Goal: Transaction & Acquisition: Download file/media

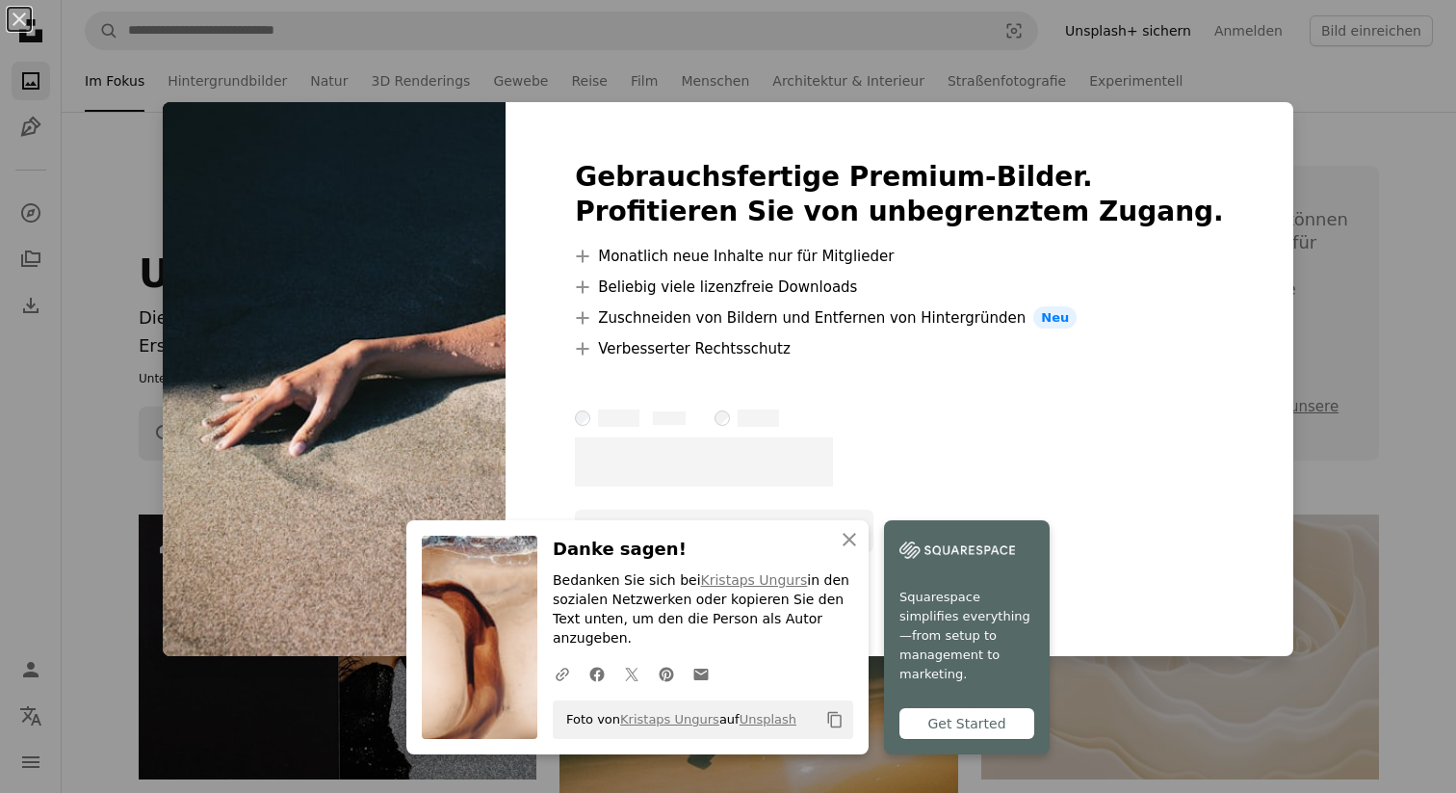
scroll to position [746, 0]
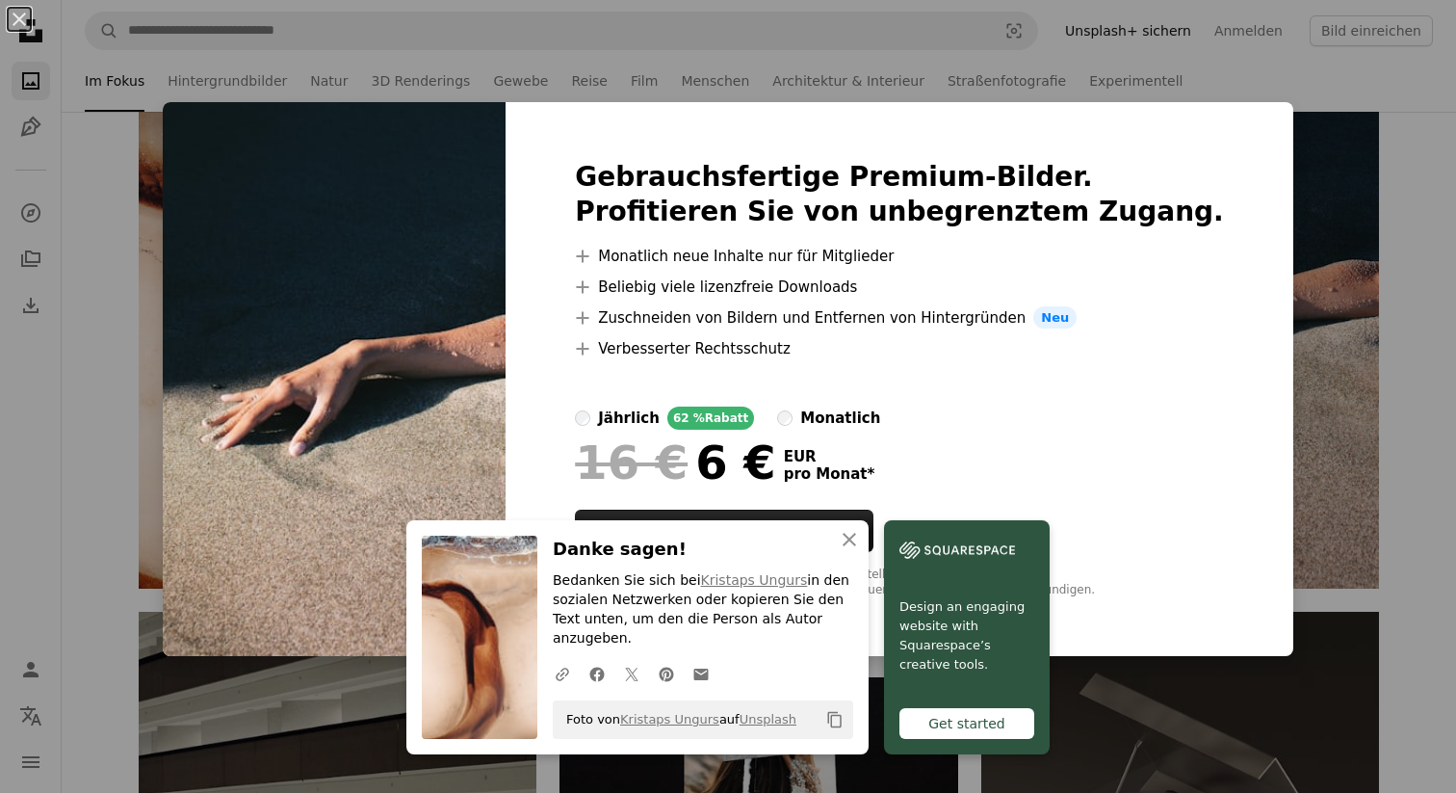
click at [1261, 420] on div "An X shape An X shape Schließen Danke sagen! Bedanken Sie sich bei [PERSON_NAME…" at bounding box center [728, 396] width 1456 height 793
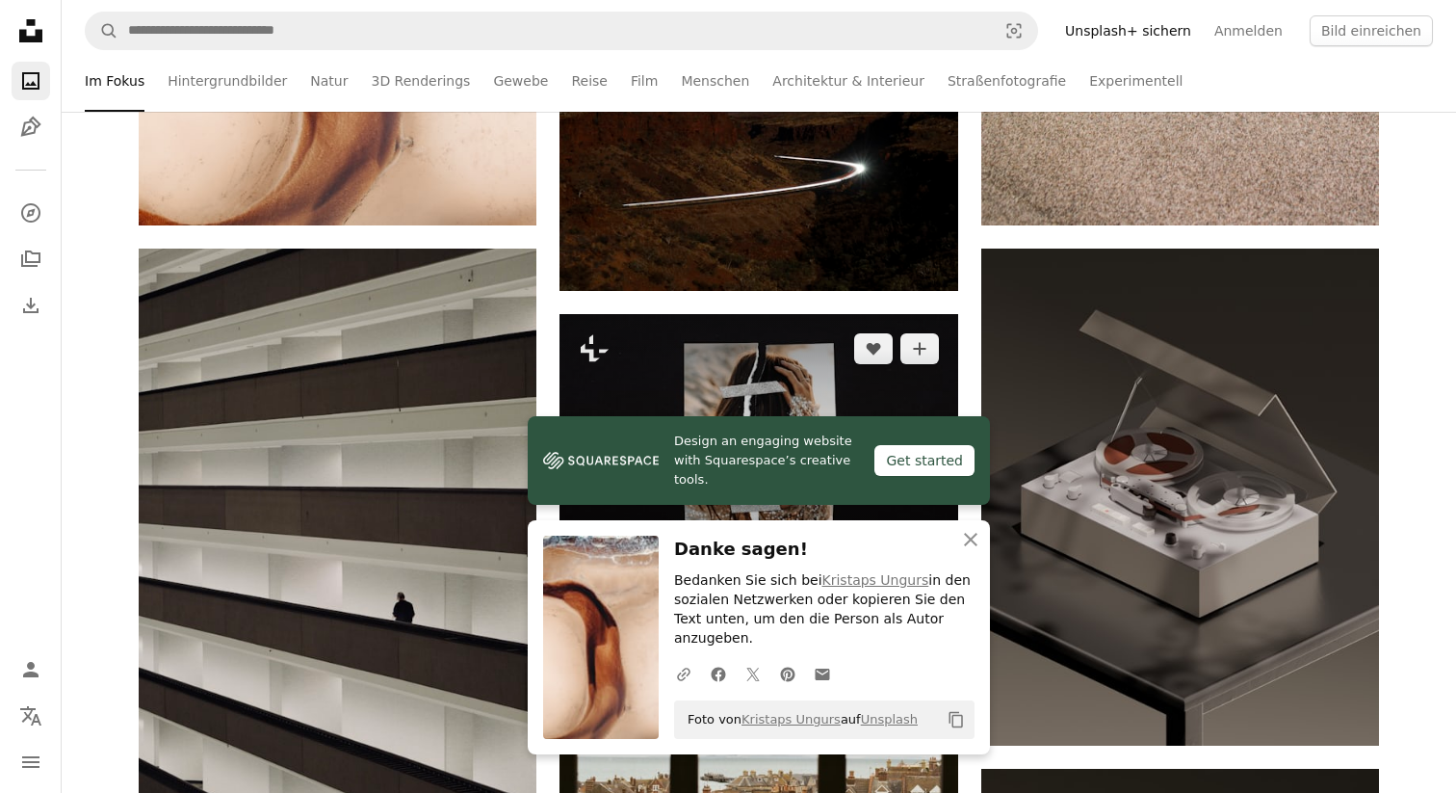
scroll to position [1093, 0]
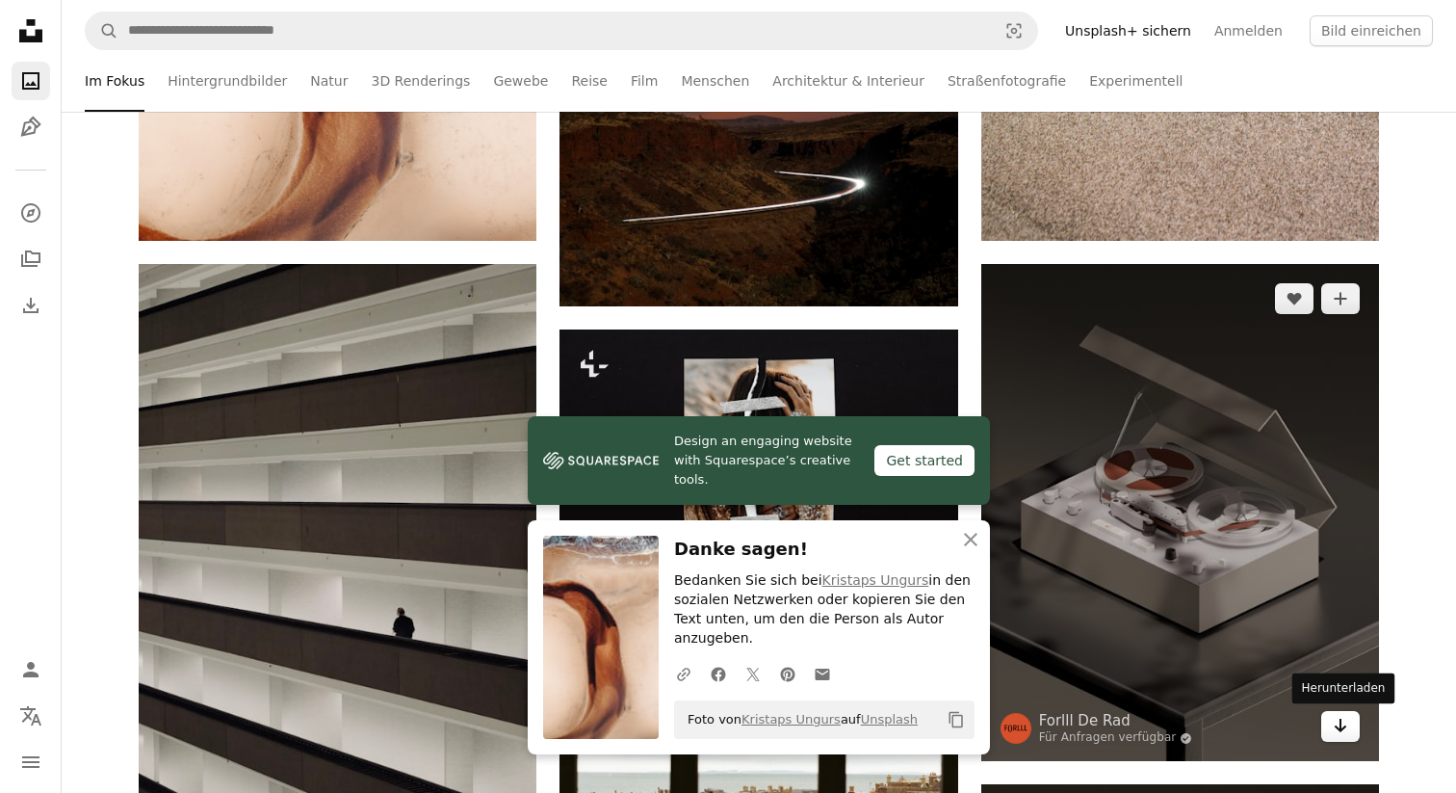
click at [1339, 726] on icon "Arrow pointing down" at bounding box center [1340, 725] width 15 height 23
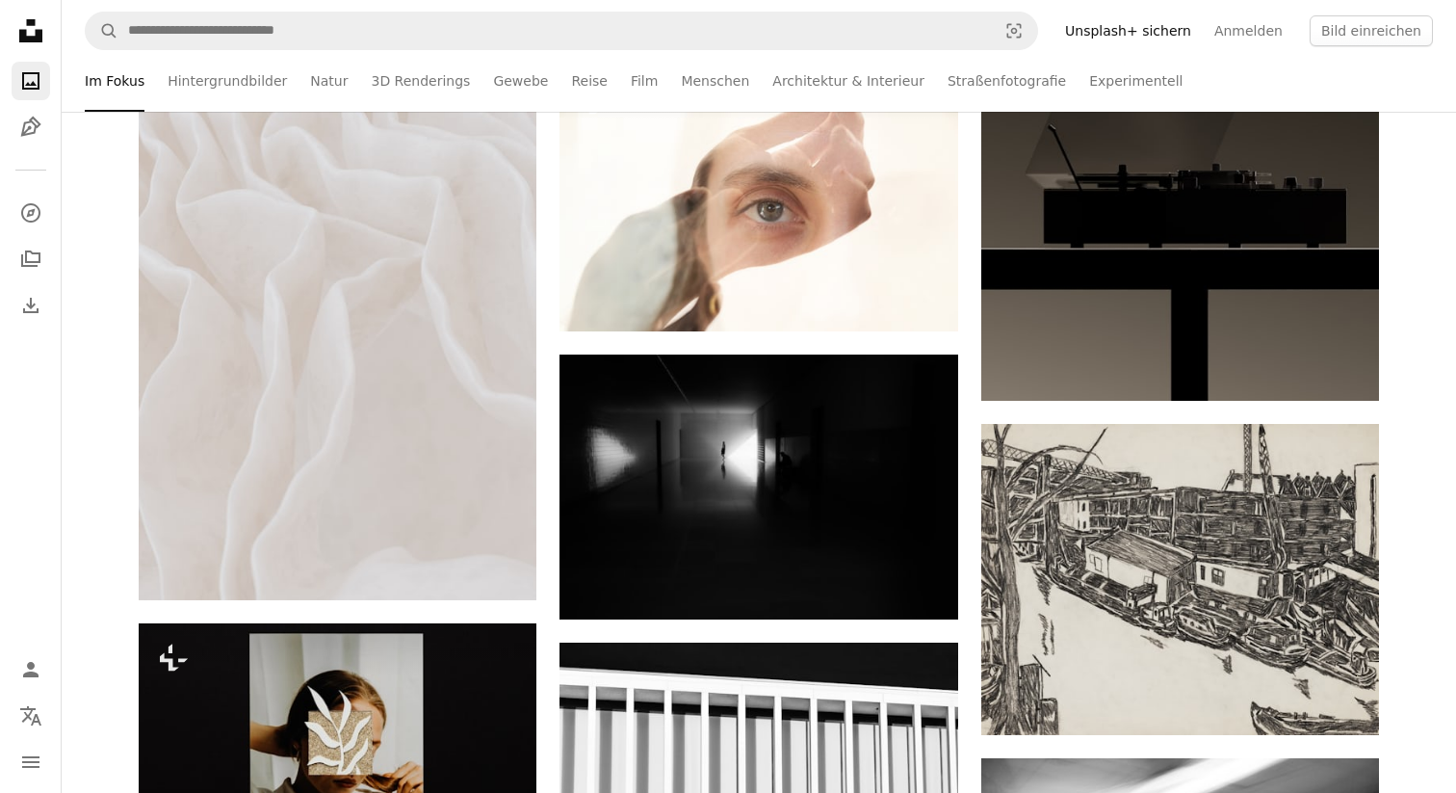
scroll to position [1933, 0]
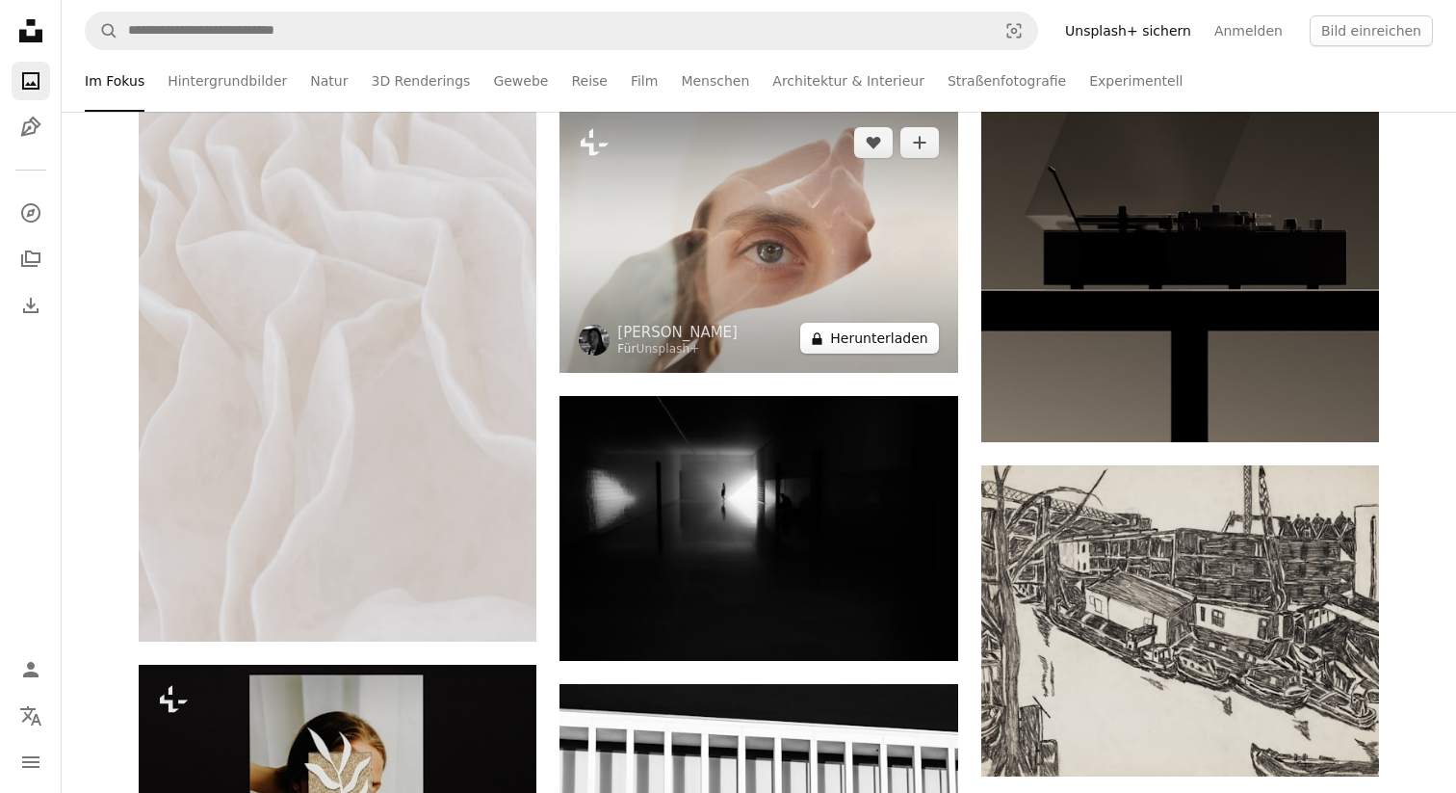
click at [905, 339] on button "A lock Herunterladen" at bounding box center [869, 338] width 138 height 31
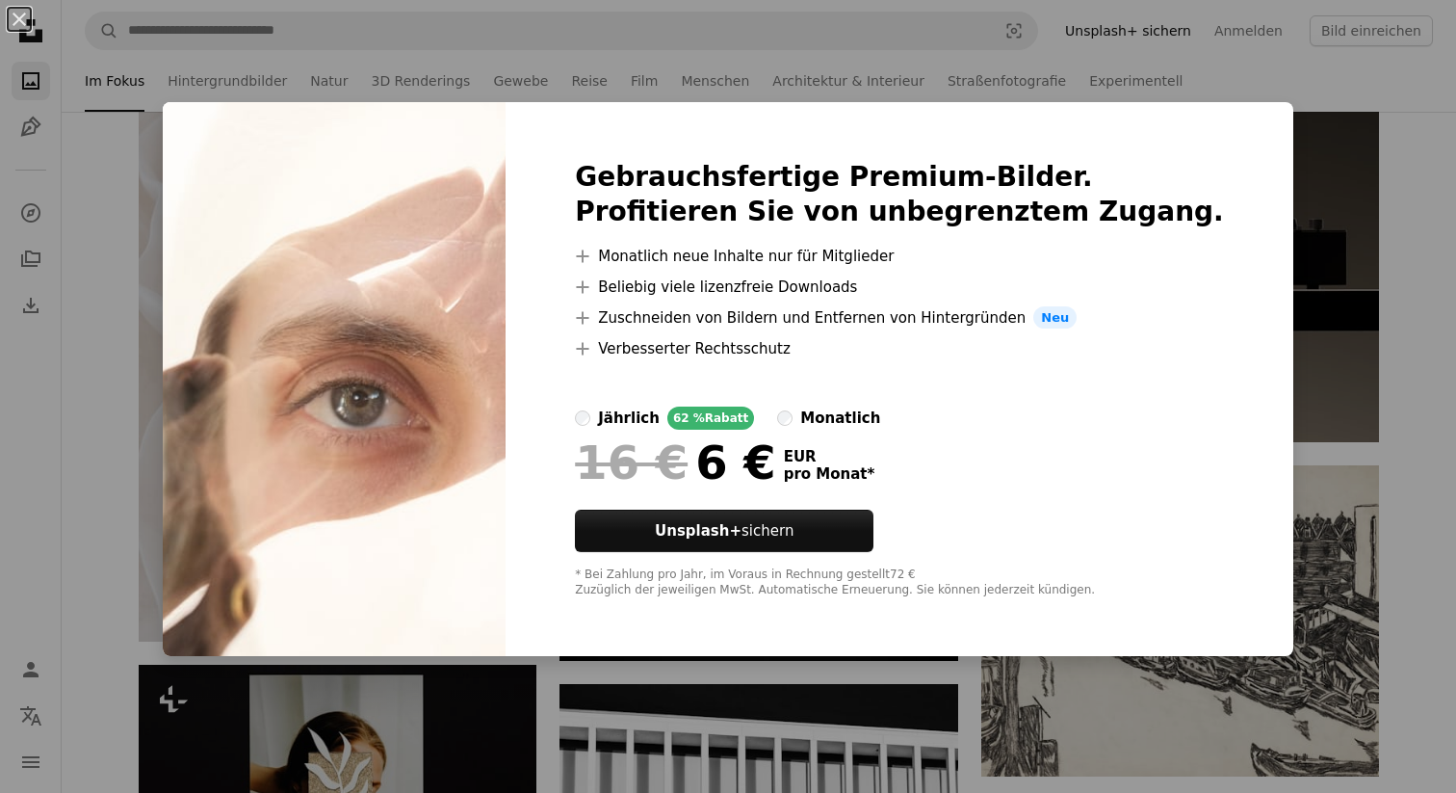
click at [1312, 259] on div "An X shape Gebrauchsfertige Premium-Bilder. Profitieren Sie von unbegrenztem Zu…" at bounding box center [728, 396] width 1456 height 793
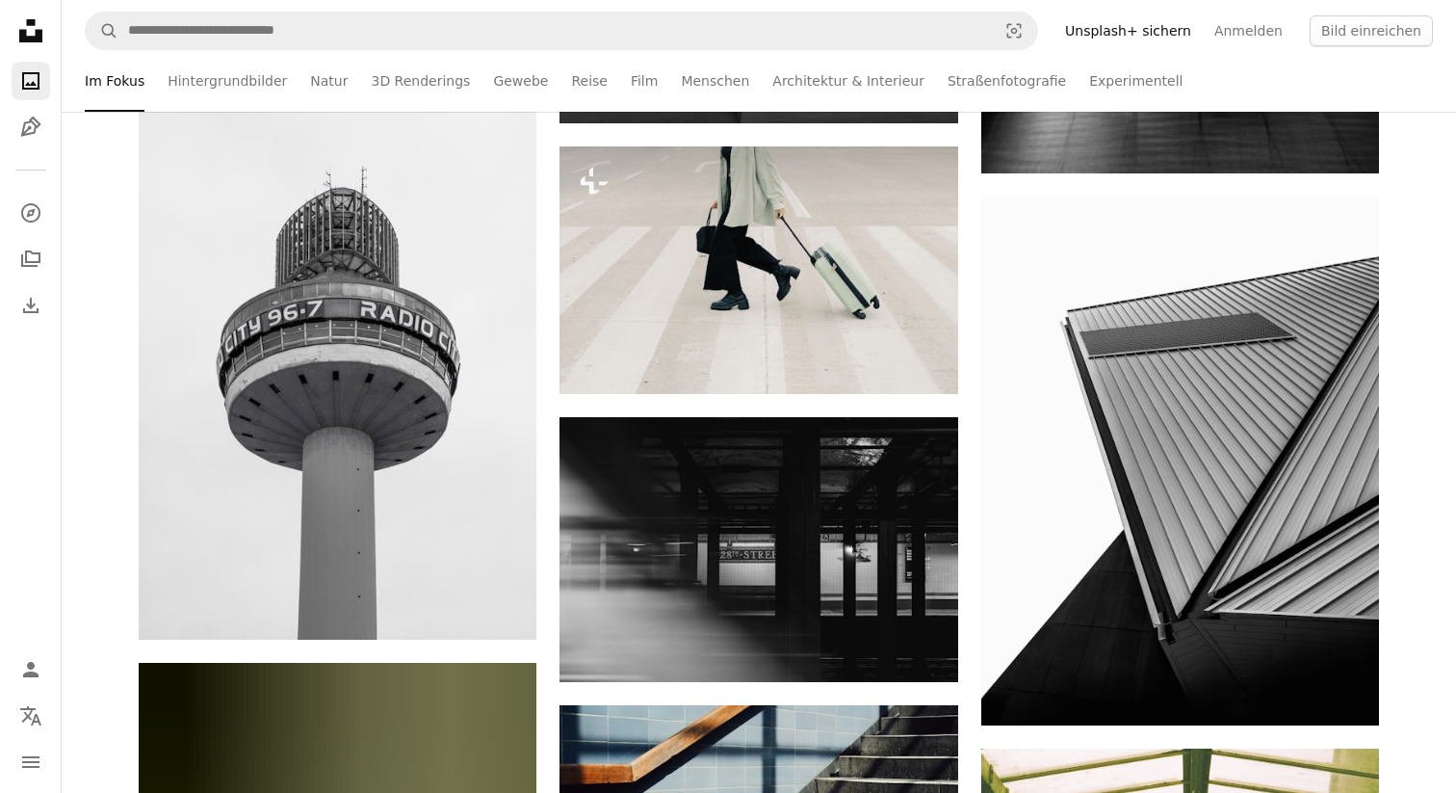
scroll to position [3094, 0]
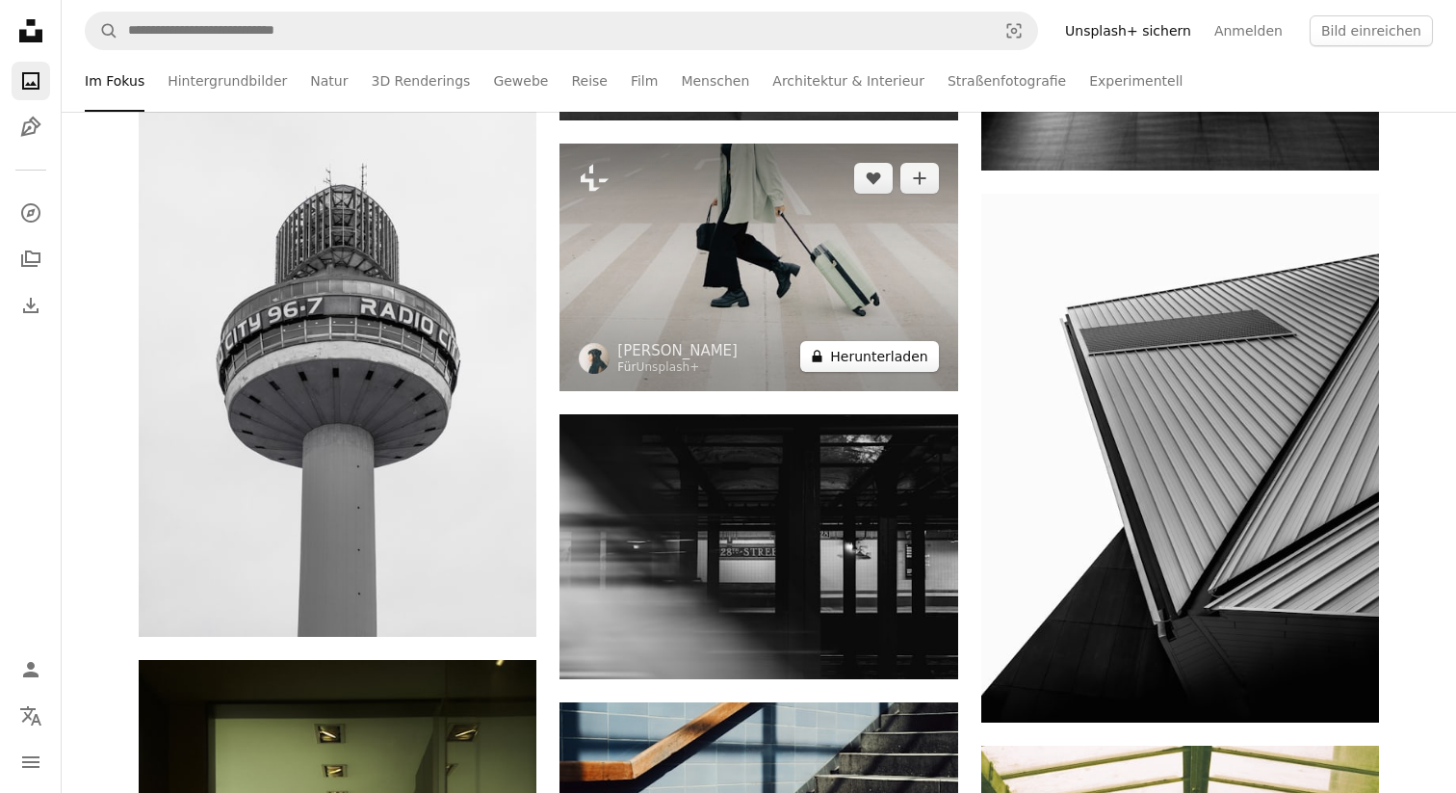
click at [906, 357] on button "A lock Herunterladen" at bounding box center [869, 356] width 138 height 31
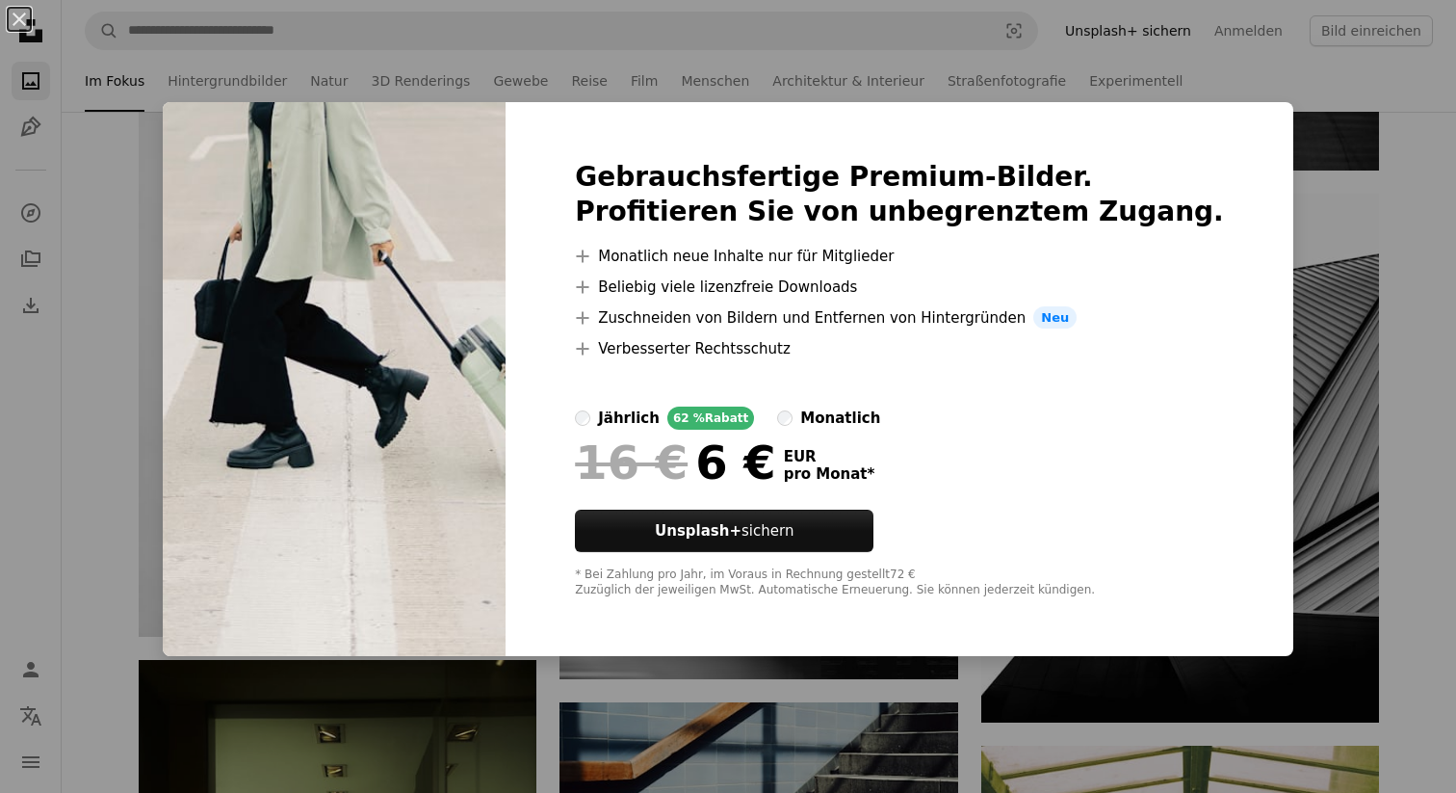
click at [1299, 254] on div "An X shape Gebrauchsfertige Premium-Bilder. Profitieren Sie von unbegrenztem Zu…" at bounding box center [728, 396] width 1456 height 793
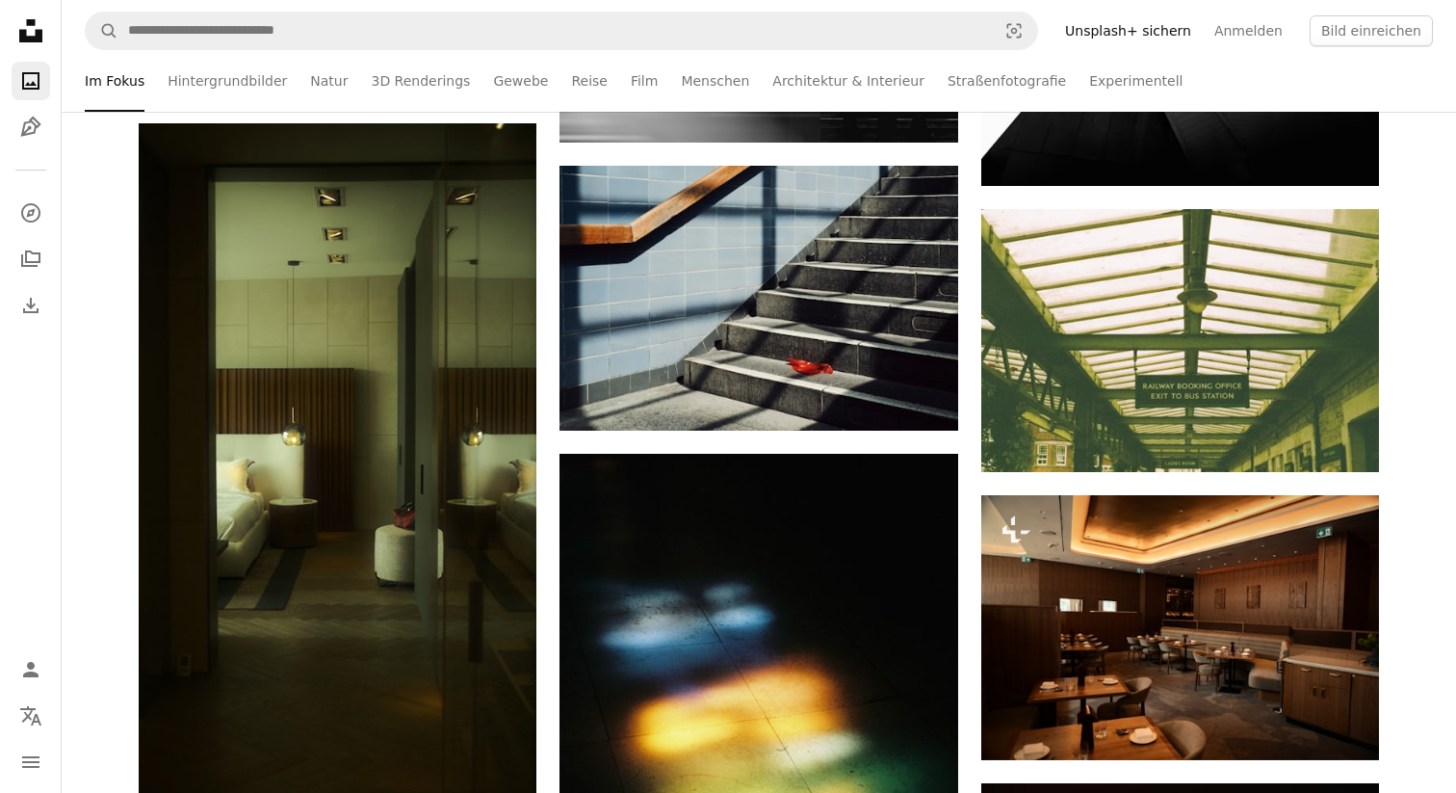
scroll to position [3639, 0]
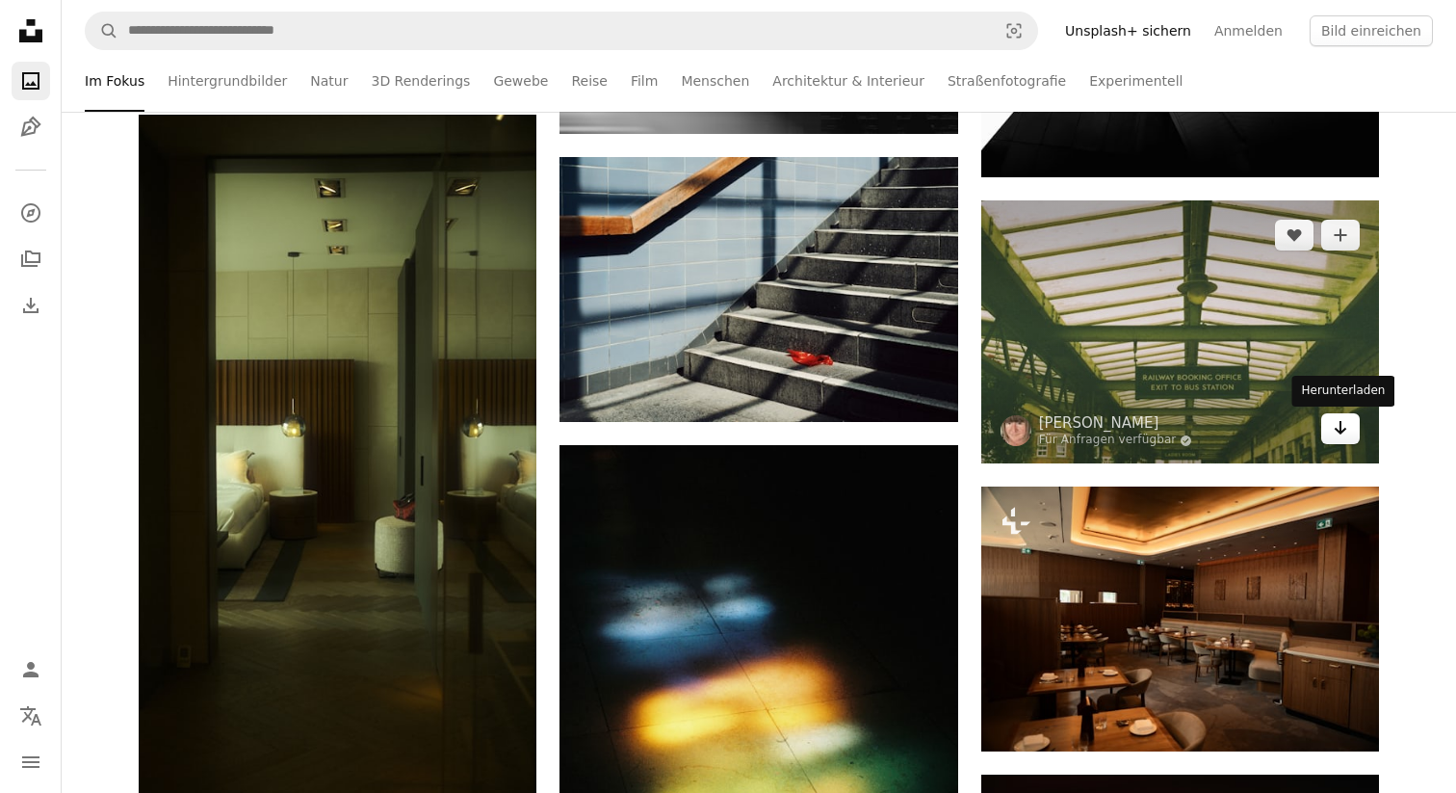
click at [1342, 429] on icon "Arrow pointing down" at bounding box center [1340, 427] width 15 height 23
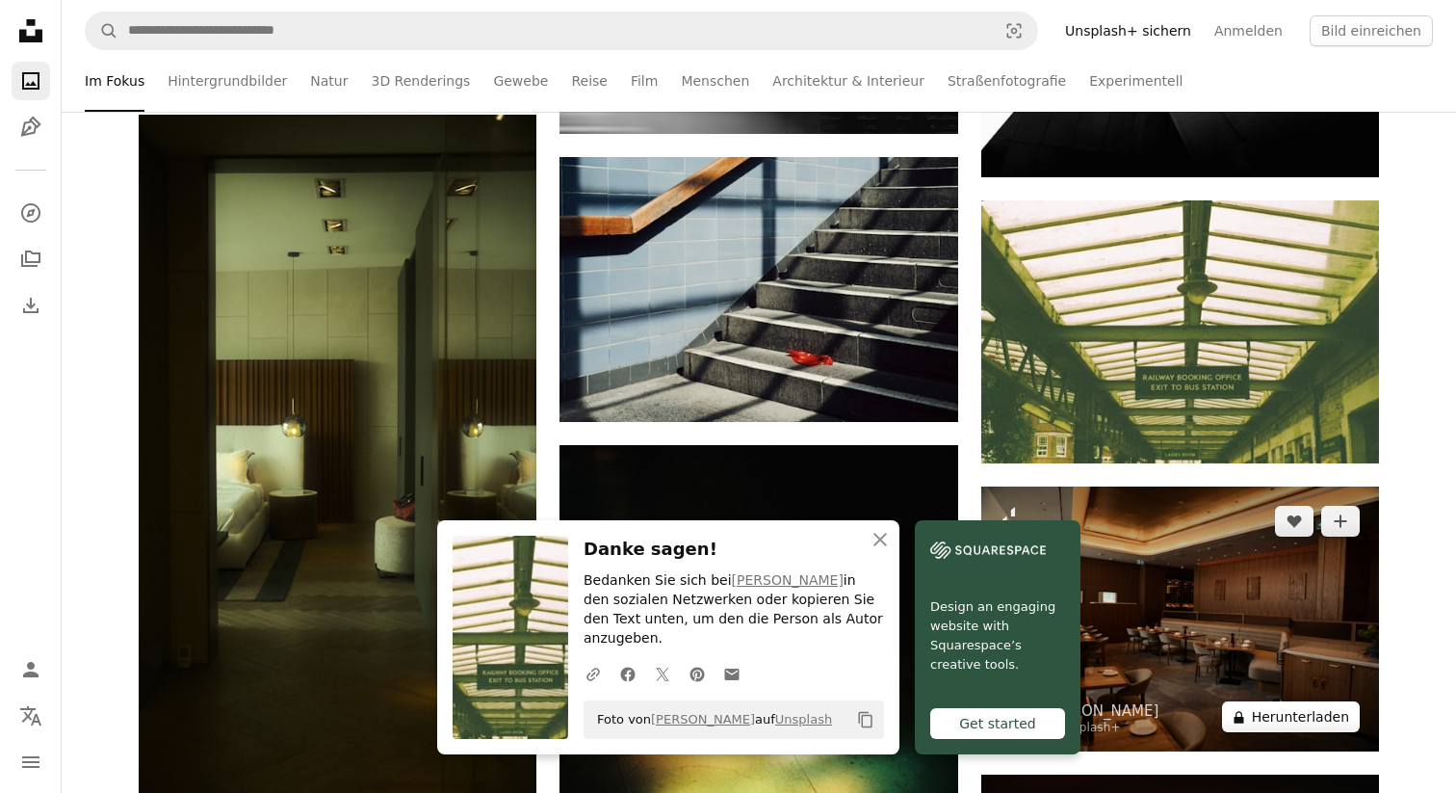
click at [1327, 717] on button "A lock Herunterladen" at bounding box center [1291, 716] width 138 height 31
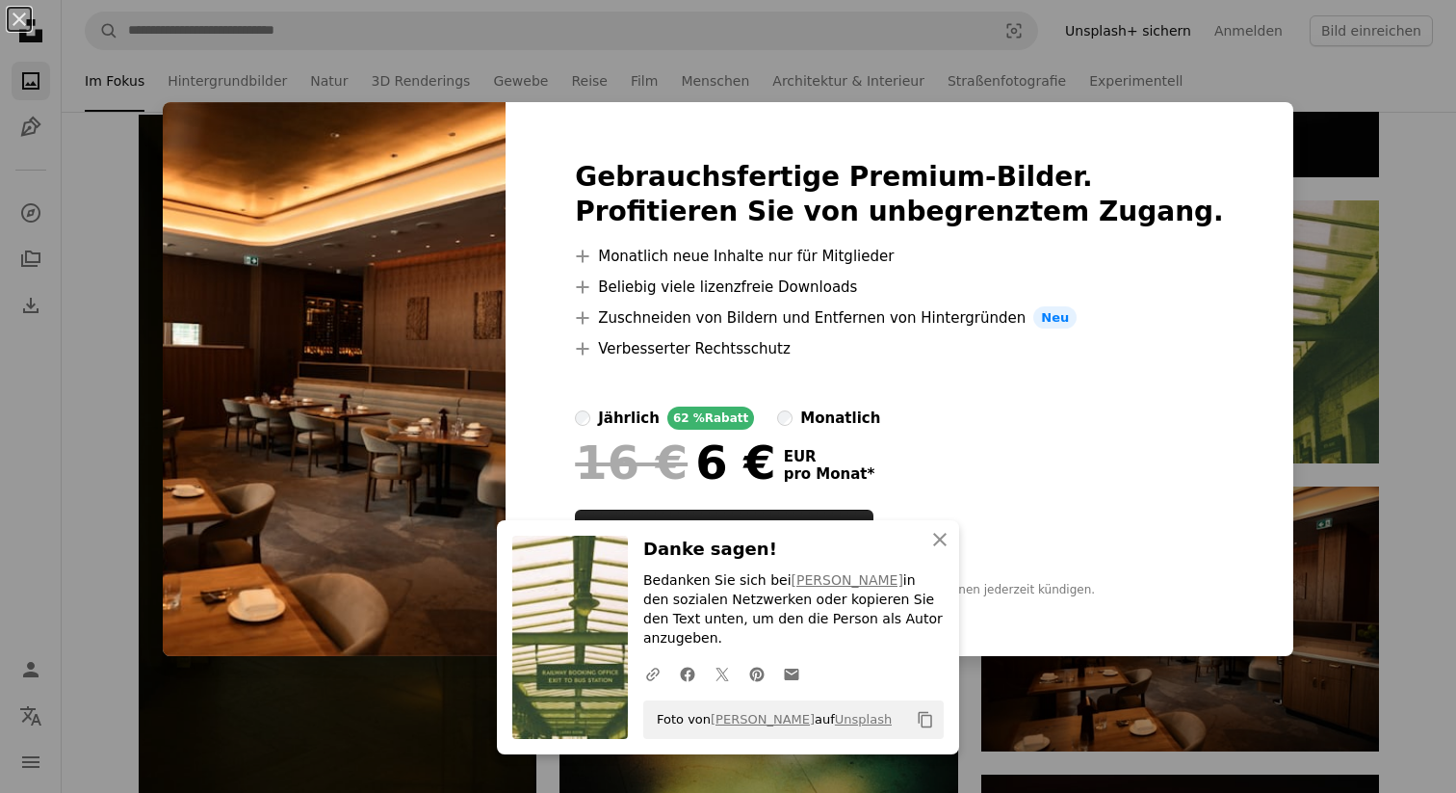
click at [1400, 643] on div "An X shape An X shape Schließen Danke sagen! Bedanken Sie sich bei [PERSON_NAME…" at bounding box center [728, 396] width 1456 height 793
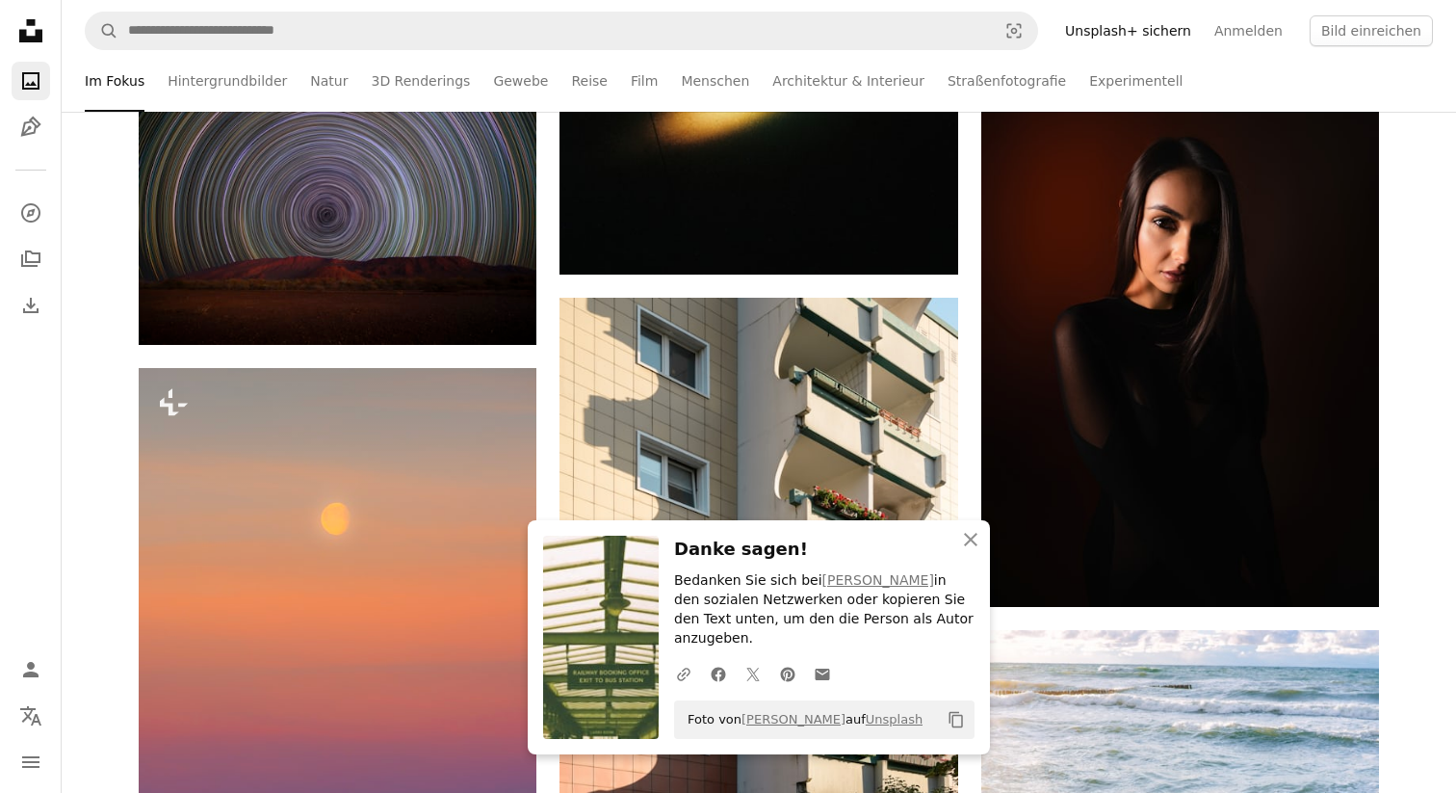
scroll to position [4490, 0]
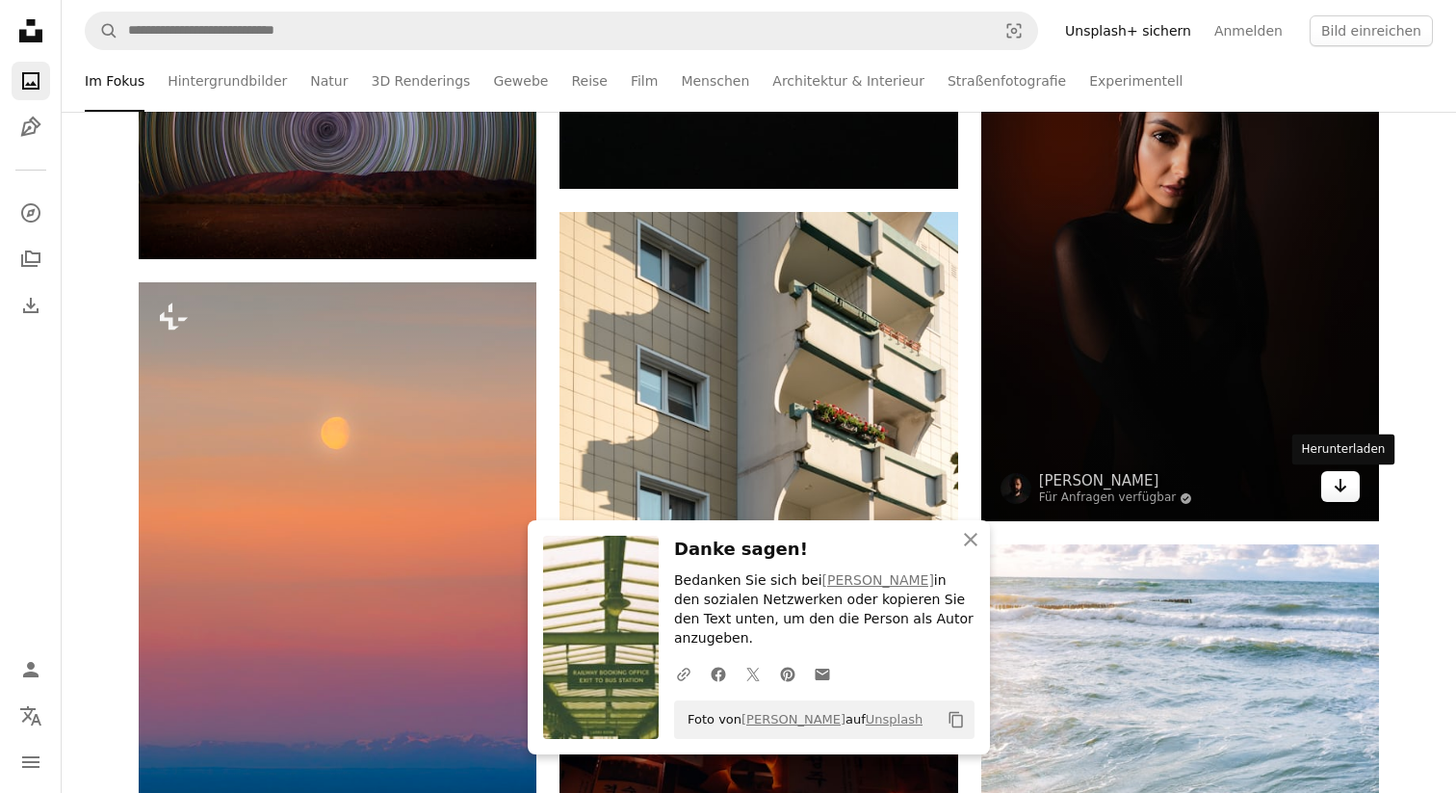
click at [1341, 481] on icon "Herunterladen" at bounding box center [1341, 485] width 13 height 13
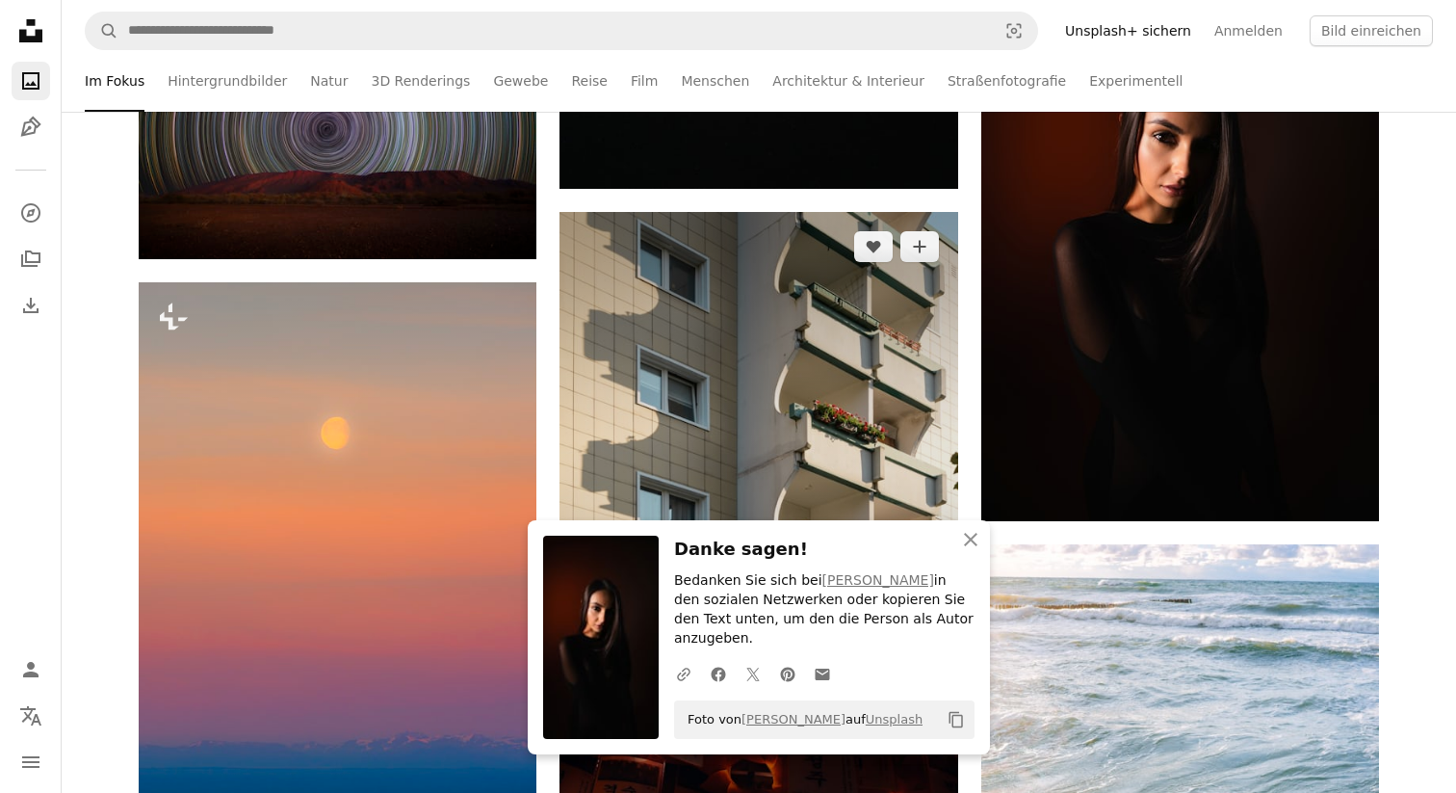
click at [923, 519] on img at bounding box center [759, 461] width 398 height 498
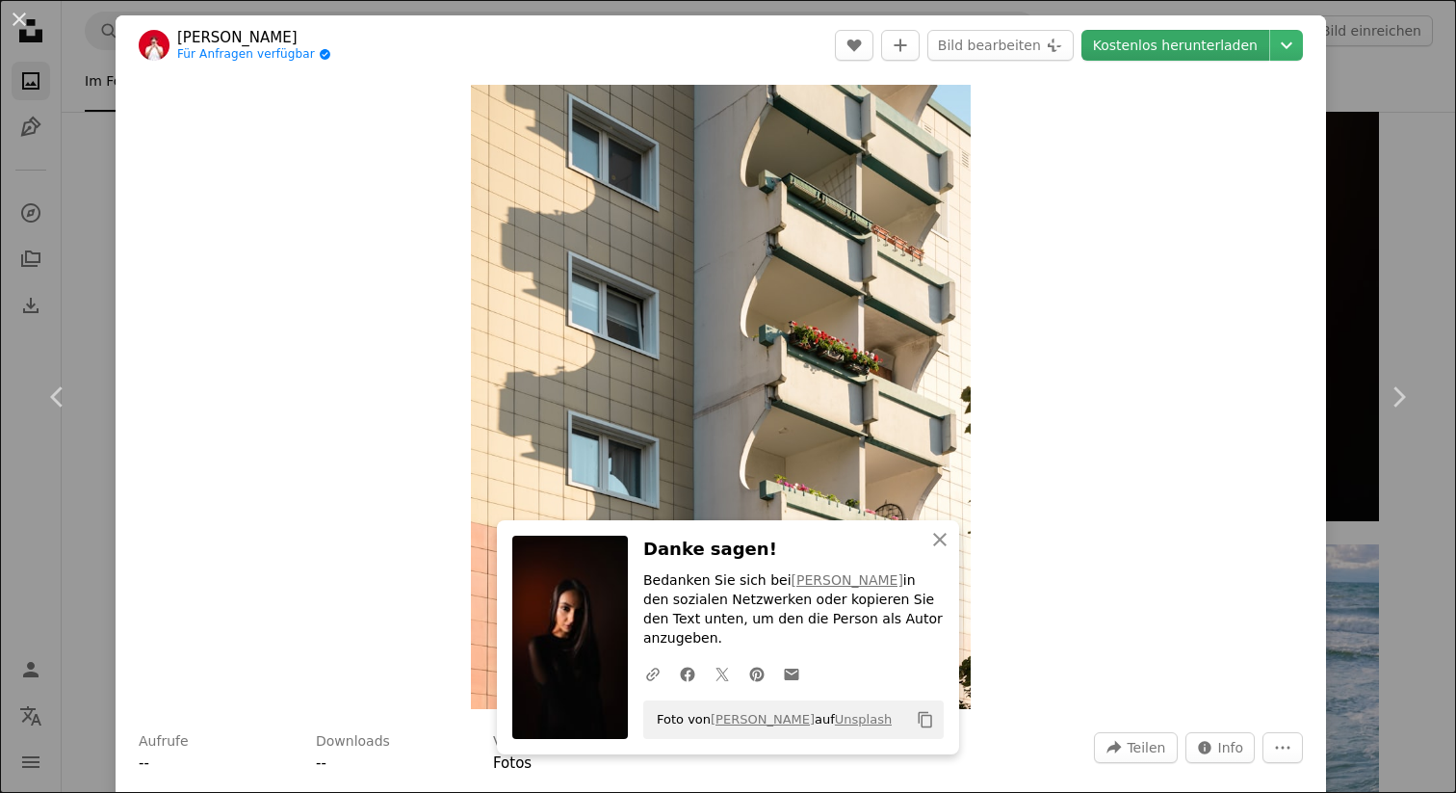
click at [1200, 42] on link "Kostenlos herunterladen" at bounding box center [1176, 45] width 188 height 31
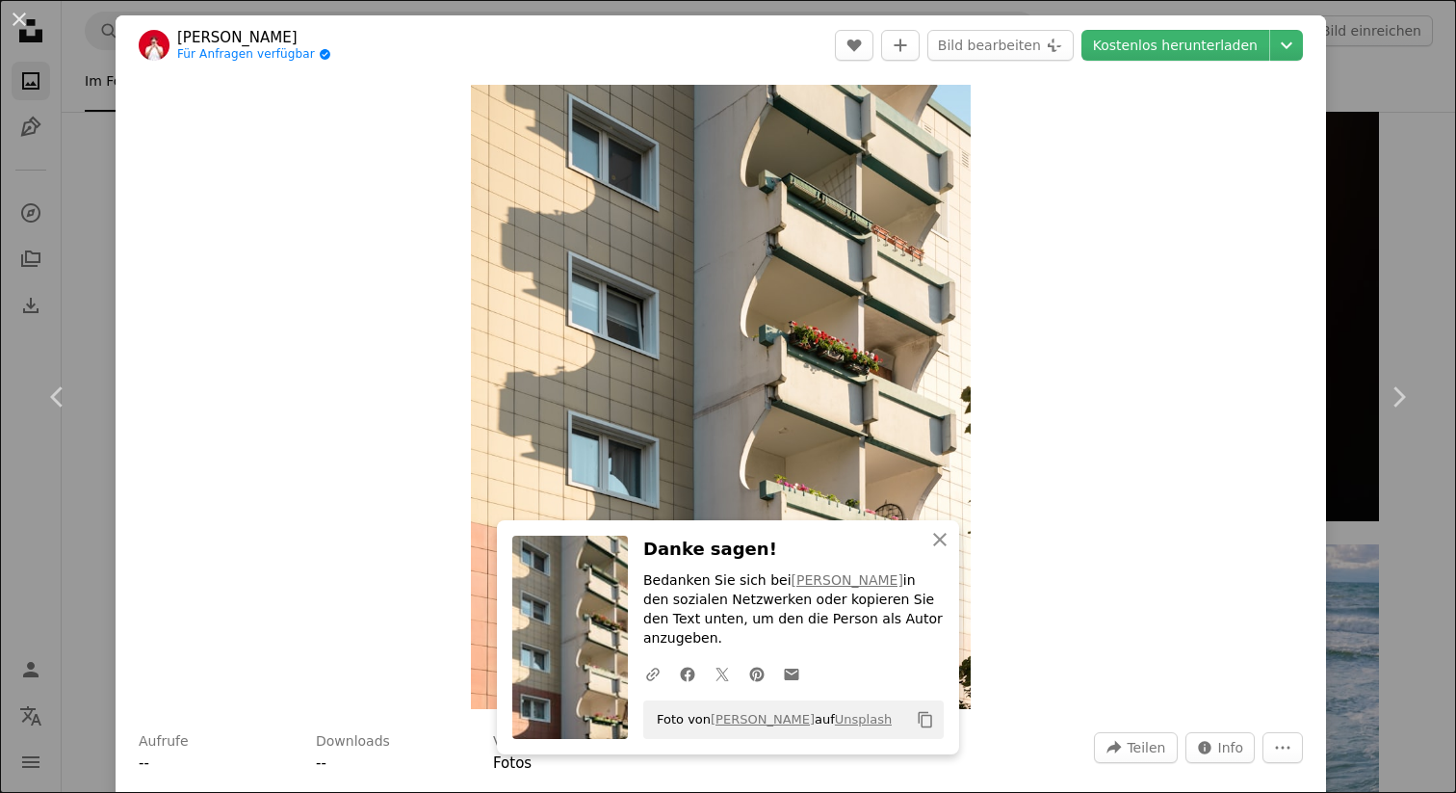
click at [1419, 118] on div "An X shape Chevron left Chevron right An X shape Schließen Danke sagen! Bedanke…" at bounding box center [728, 396] width 1456 height 793
